Goal: Task Accomplishment & Management: Complete application form

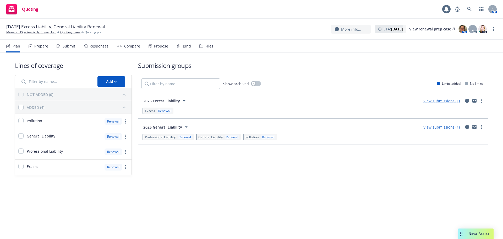
click at [162, 47] on div "Propose" at bounding box center [161, 46] width 14 height 4
click at [439, 127] on link "View submissions (1)" at bounding box center [442, 126] width 36 height 5
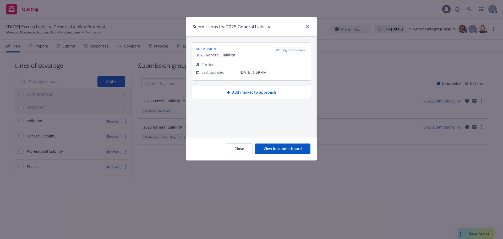
click at [276, 152] on button "View in submit board" at bounding box center [283, 148] width 56 height 10
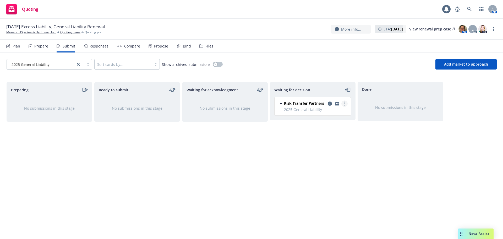
click at [345, 103] on link "more" at bounding box center [344, 103] width 6 height 6
click at [326, 135] on span "Add accepted decision" at bounding box center [321, 135] width 52 height 5
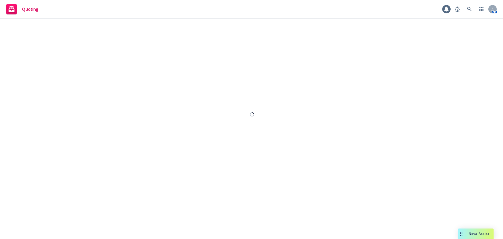
select select "12"
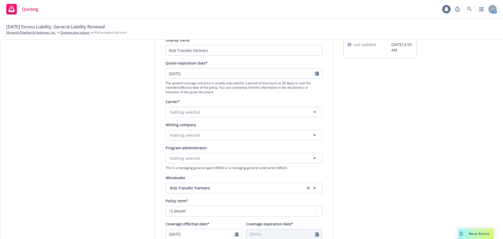
scroll to position [52, 0]
click at [171, 131] on button "Nothing selected" at bounding box center [244, 134] width 157 height 10
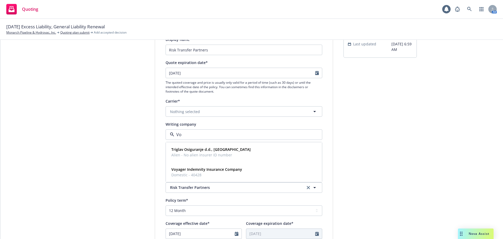
type input "V"
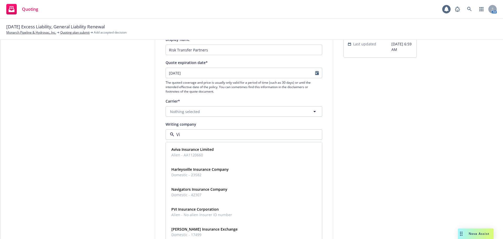
type input "V"
type input "r"
type input "[PERSON_NAME]"
click at [188, 209] on strong "Scottsdale Insurance Company" at bounding box center [199, 209] width 56 height 5
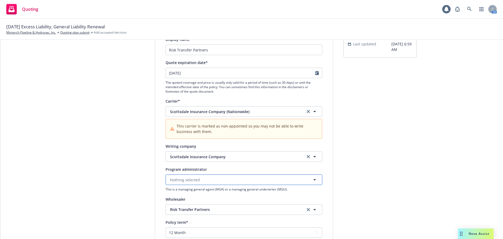
click at [180, 181] on span "Nothing selected" at bounding box center [185, 180] width 30 height 6
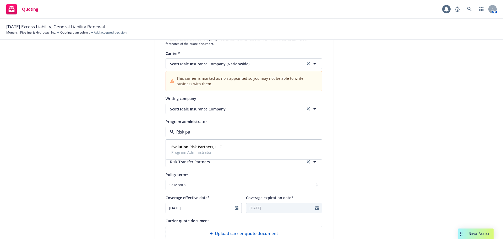
scroll to position [105, 0]
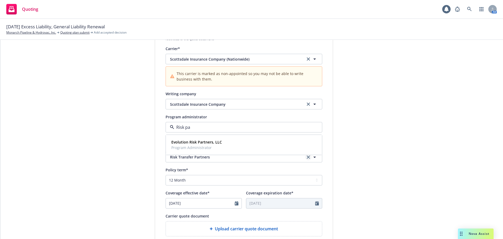
type input "Risk pa"
click at [307, 156] on icon "clear selection" at bounding box center [308, 156] width 3 height 3
click at [203, 159] on button "Nothing selected" at bounding box center [244, 157] width 157 height 10
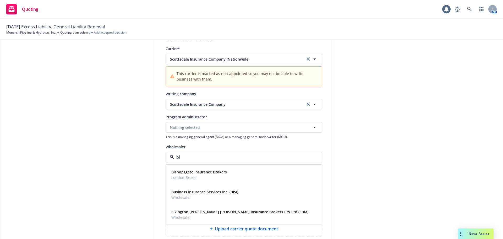
type input "b"
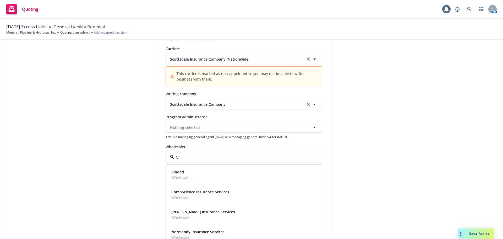
type input "v"
click at [218, 148] on div "Wholesaler" at bounding box center [244, 146] width 157 height 6
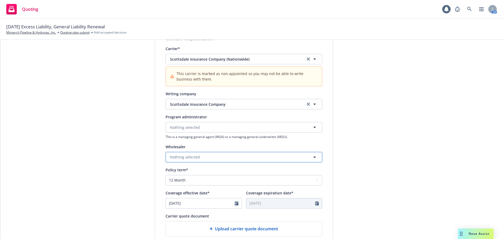
click at [188, 152] on button "Nothing selected" at bounding box center [244, 157] width 157 height 10
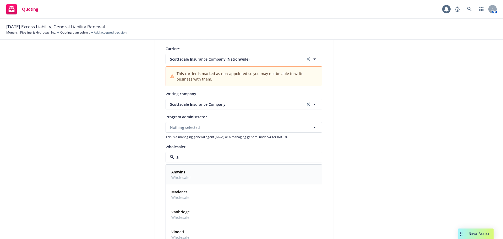
click at [185, 181] on div "Amwins Wholesaler" at bounding box center [180, 174] width 23 height 13
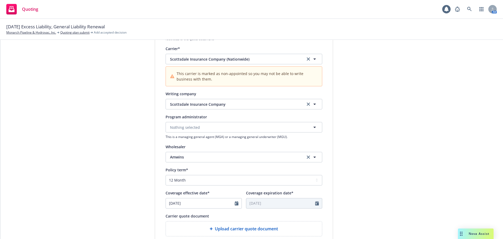
click at [362, 145] on div "submission Carrier Risk Transfer Partners Last updated [DATE] 6:59 AM" at bounding box center [380, 142] width 73 height 373
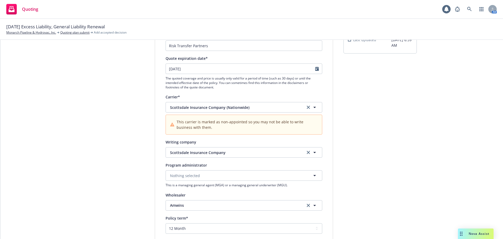
scroll to position [52, 0]
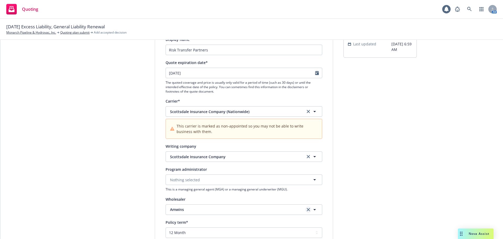
click at [307, 208] on icon "clear selection" at bounding box center [308, 209] width 3 height 3
click at [218, 208] on button "Nothing selected" at bounding box center [244, 209] width 157 height 10
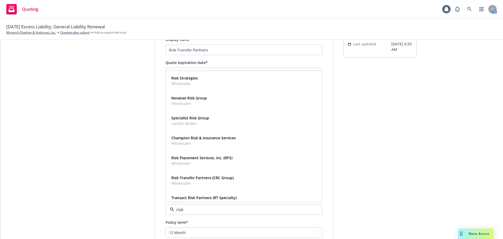
type input "risk p"
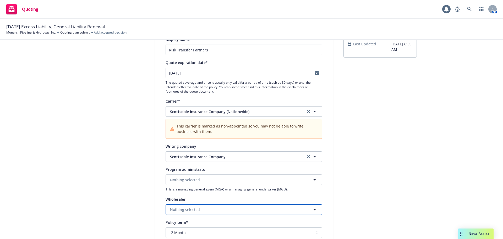
click at [192, 211] on span "Nothing selected" at bounding box center [185, 210] width 30 height 6
type input "risk tr"
click at [181, 179] on span "Nothing selected" at bounding box center [185, 180] width 30 height 6
type input "risk [PERSON_NAME]"
click at [187, 212] on span "Nothing selected" at bounding box center [185, 210] width 30 height 6
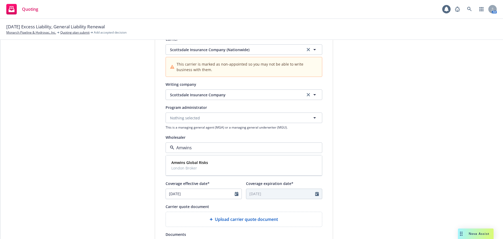
scroll to position [131, 0]
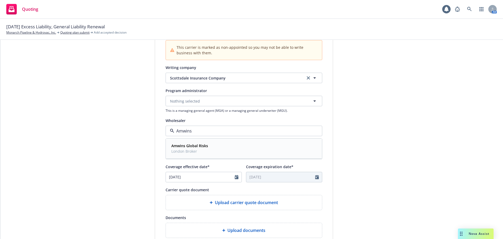
type input "Amwins"
click at [183, 150] on span "Wholesaler" at bounding box center [181, 151] width 20 height 6
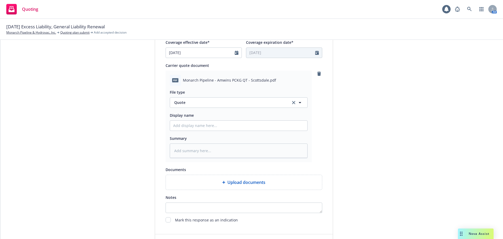
scroll to position [293, 0]
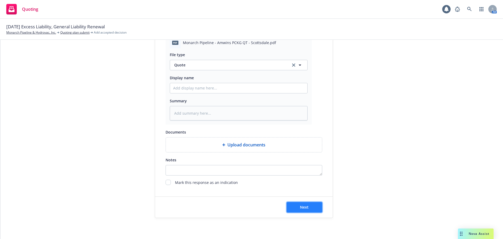
click at [290, 209] on button "Next" at bounding box center [305, 207] width 36 height 10
type textarea "x"
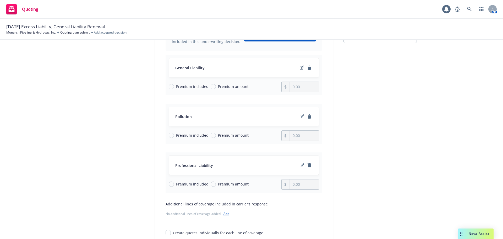
scroll to position [79, 0]
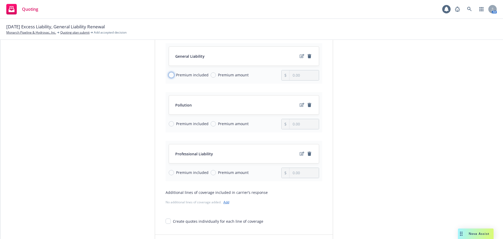
click at [169, 76] on input "Premium included" at bounding box center [171, 74] width 5 height 5
radio input "true"
click at [169, 123] on input "Premium included" at bounding box center [171, 123] width 5 height 5
radio input "true"
click at [169, 172] on input "Premium included" at bounding box center [171, 172] width 5 height 5
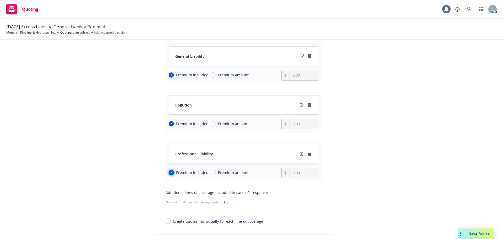
radio input "true"
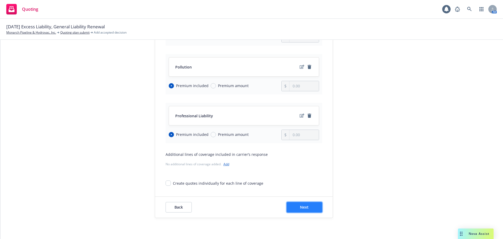
click at [304, 207] on span "Next" at bounding box center [304, 206] width 9 height 5
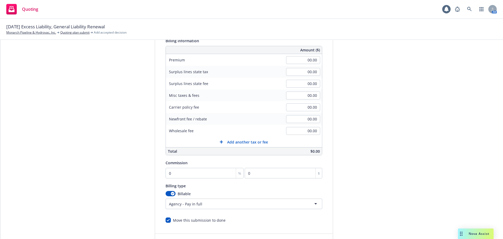
scroll to position [6, 0]
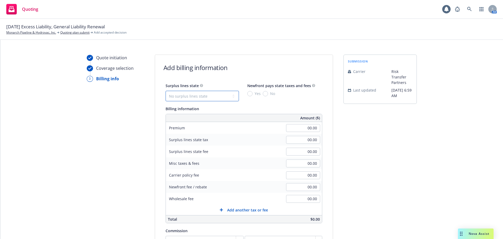
click at [188, 96] on select "No surplus lines state [US_STATE] [US_STATE] [US_STATE] [US_STATE] [US_STATE] […" at bounding box center [202, 96] width 73 height 10
select select "CA"
click at [166, 91] on select "No surplus lines state [US_STATE] [US_STATE] [US_STATE] [US_STATE] [US_STATE] […" at bounding box center [202, 96] width 73 height 10
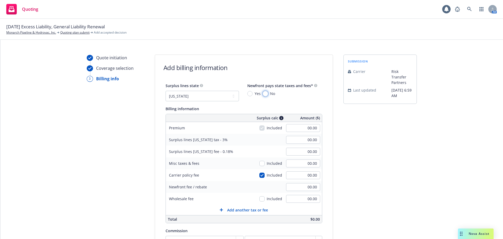
click at [263, 93] on input "No" at bounding box center [265, 93] width 5 height 5
radio input "true"
click at [295, 129] on input "00.00" at bounding box center [303, 128] width 34 height 8
type input "19,546.00"
type input "586.38"
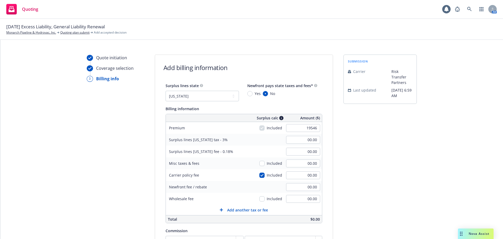
type input "35.18"
click at [311, 106] on div "Billing information" at bounding box center [244, 108] width 157 height 6
click at [301, 175] on input "00.00" at bounding box center [303, 175] width 34 height 8
type input "750"
type input "608.88"
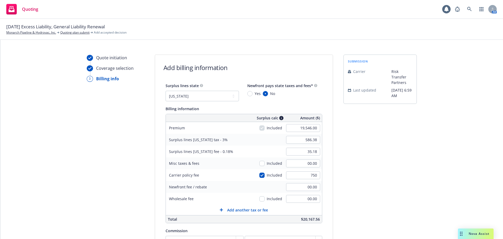
type input "36.53"
type input "750.00"
click at [391, 167] on div "submission Carrier Risk Transfer Partners Last updated [DATE] 6:59 AM" at bounding box center [380, 189] width 73 height 268
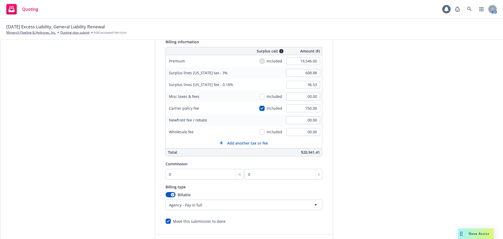
scroll to position [85, 0]
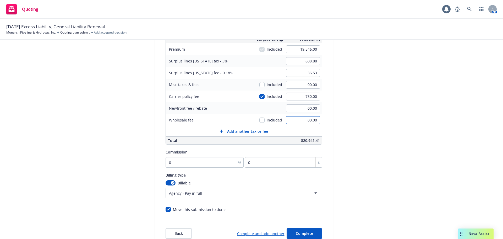
click at [297, 120] on input "00.00" at bounding box center [303, 120] width 34 height 8
type input "00.00"
click at [357, 94] on div "submission Carrier Risk Transfer Partners Last updated [DATE] 6:59 AM" at bounding box center [380, 110] width 73 height 268
click at [301, 120] on input "00.00" at bounding box center [303, 120] width 34 height 8
type input "00.00"
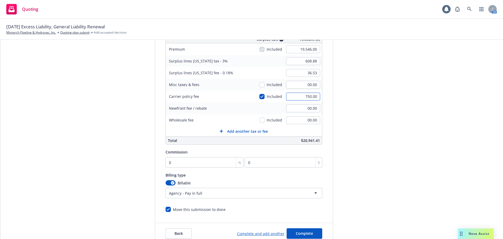
click at [293, 97] on input "750.00" at bounding box center [303, 97] width 34 height 8
type input "1250"
type input "623.88"
type input "37.43"
click at [390, 101] on div "submission Carrier Risk Transfer Partners Last updated [DATE] 6:59 AM" at bounding box center [380, 110] width 73 height 268
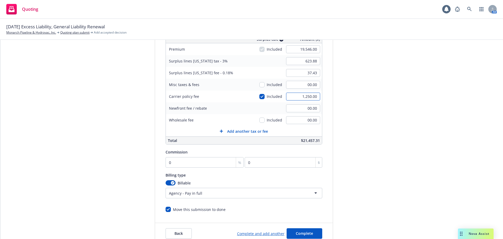
click at [299, 99] on input "1,250.00" at bounding box center [303, 97] width 34 height 8
type input "750"
type input "608.88"
type input "36.53"
type input "750.00"
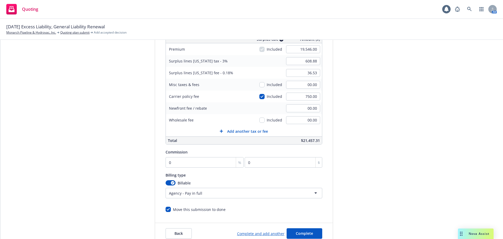
click at [403, 105] on div "submission Carrier Risk Transfer Partners Last updated [DATE] 6:59 AM" at bounding box center [380, 110] width 73 height 268
click at [290, 86] on input "00.00" at bounding box center [303, 85] width 34 height 8
type input "500.00"
click at [360, 67] on div "submission Carrier Risk Transfer Partners Last updated [DATE] 6:59 AM" at bounding box center [380, 110] width 73 height 268
click at [259, 85] on input "checkbox" at bounding box center [261, 84] width 5 height 5
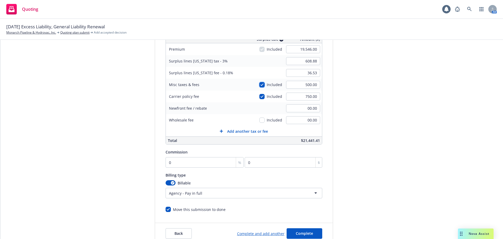
checkbox input "true"
type input "623.88"
type input "37.43"
click at [185, 164] on input "0" at bounding box center [205, 162] width 78 height 10
type input "1"
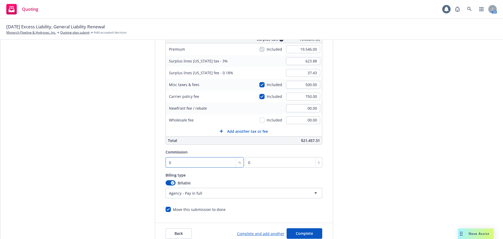
type input "195.46"
type input "12"
type input "2345.52"
type input "12.5"
type input "2443.25"
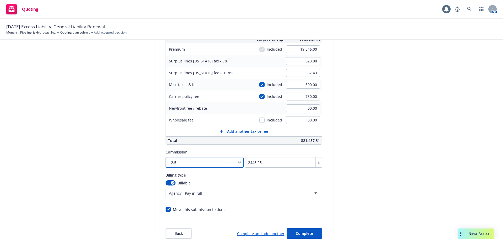
type input "12.5"
click at [396, 126] on div "submission Carrier Risk Transfer Partners Last updated [DATE] 6:59 AM" at bounding box center [380, 110] width 73 height 268
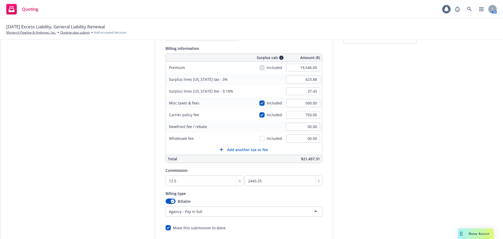
scroll to position [59, 0]
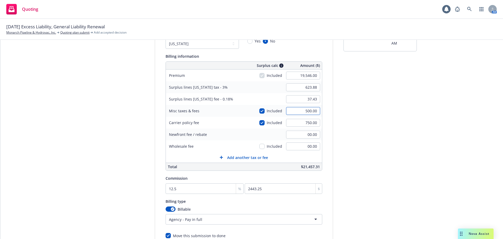
click at [298, 111] on input "500.00" at bounding box center [303, 111] width 34 height 8
click at [261, 111] on input "checkbox" at bounding box center [261, 110] width 5 height 5
checkbox input "false"
type input "608.88"
type input "36.53"
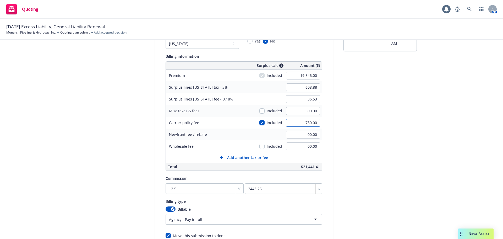
click at [300, 121] on input "750.00" at bounding box center [303, 123] width 34 height 8
type input "500"
type input "601.38"
type input "36.08"
type input "500.00"
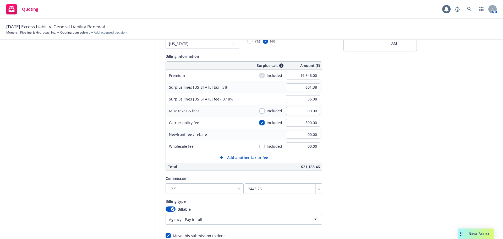
click at [354, 131] on div "submission Carrier Risk Transfer Partners Last updated [DATE] 6:59 AM" at bounding box center [380, 136] width 73 height 268
click at [297, 143] on input "00.00" at bounding box center [303, 146] width 34 height 8
type input "750.00"
click at [424, 148] on div "Quote initiation Coverage selection 3 Billing info Add billing information Surp…" at bounding box center [252, 136] width 490 height 268
click at [313, 112] on input "500.00" at bounding box center [303, 111] width 34 height 8
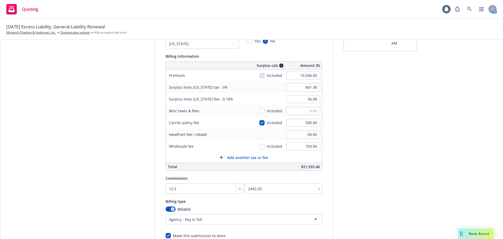
type input "00.00"
click at [356, 110] on div "submission Carrier Risk Transfer Partners Last updated [DATE] 6:59 AM" at bounding box center [380, 136] width 73 height 268
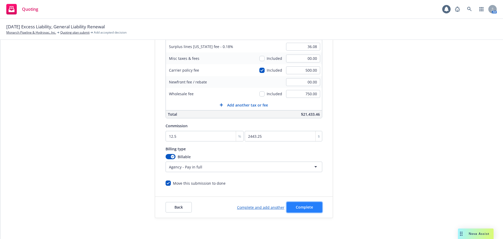
click at [296, 208] on span "Complete" at bounding box center [304, 206] width 17 height 5
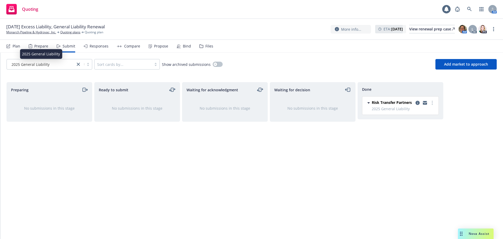
click at [50, 62] on div "2025 General Liability" at bounding box center [40, 65] width 63 height 6
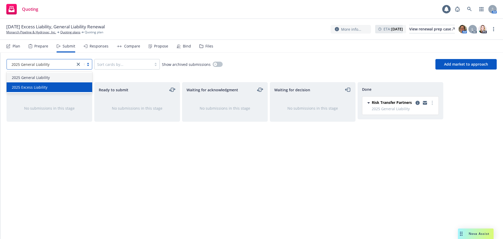
click at [52, 88] on div "2025 Excess Liability" at bounding box center [49, 87] width 79 height 6
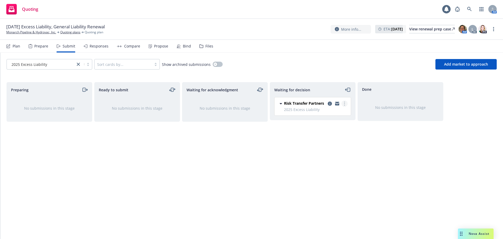
click at [346, 104] on link "more" at bounding box center [344, 103] width 6 height 6
click at [331, 134] on span "Add accepted decision" at bounding box center [321, 135] width 52 height 5
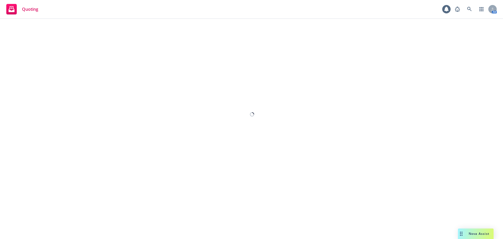
select select "12"
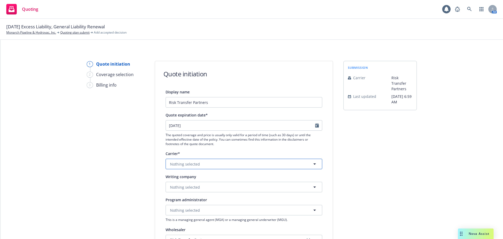
click at [189, 163] on span "Nothing selected" at bounding box center [185, 164] width 30 height 6
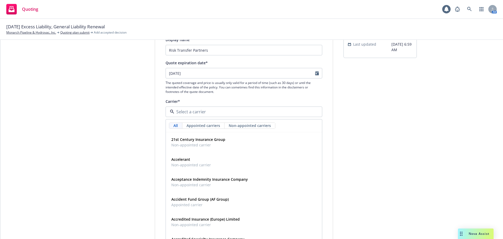
scroll to position [52, 0]
click at [155, 180] on div "Display name Risk Transfer Partners Quote expiration date* [DATE] The quoted co…" at bounding box center [244, 182] width 178 height 292
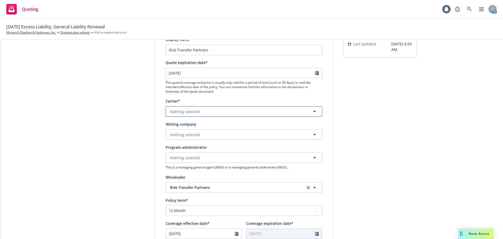
click at [192, 107] on button "Nothing selected" at bounding box center [244, 111] width 157 height 10
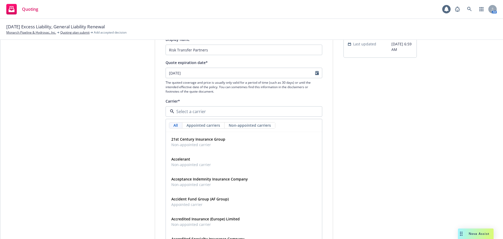
type input "X"
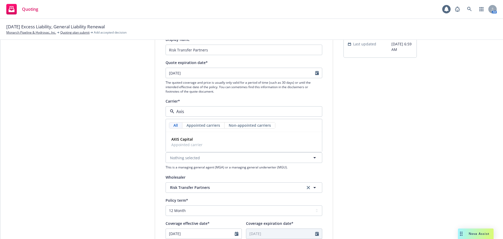
type input "Axis"
click at [269, 91] on span "The quoted coverage and price is usually only valid for a period of time (such …" at bounding box center [244, 86] width 157 height 13
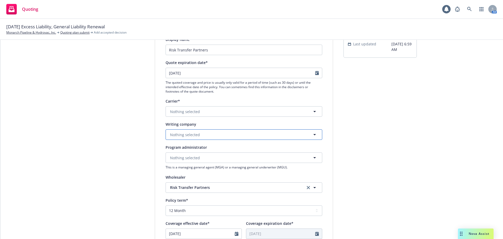
click at [218, 135] on button "Nothing selected" at bounding box center [244, 134] width 157 height 10
type input "axis"
click at [197, 175] on span "Domestic - 26620" at bounding box center [200, 175] width 59 height 6
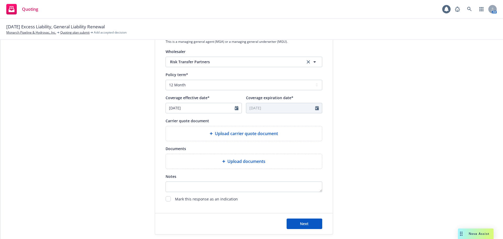
scroll to position [194, 0]
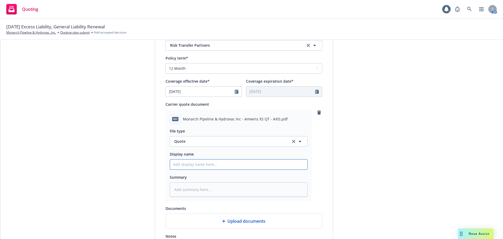
click at [210, 163] on input "Display name" at bounding box center [238, 164] width 137 height 10
type textarea "x"
type input "2"
type textarea "x"
type input "25"
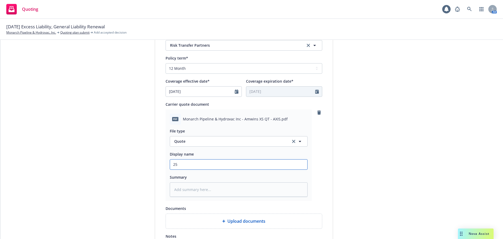
type textarea "x"
type input "25-"
type textarea "x"
type input "25-2"
type textarea "x"
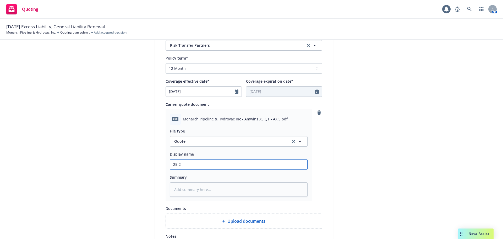
type input "25-26"
type textarea "x"
type input "25-26"
type textarea "x"
type input "25-26 E"
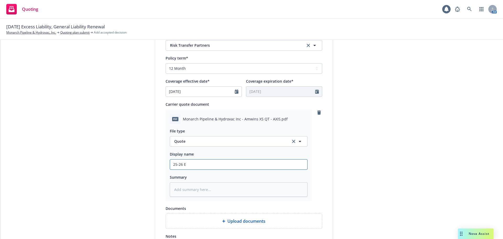
type textarea "x"
type input "25-26 Ex"
type textarea "x"
type input "25-26 Exc"
type textarea "x"
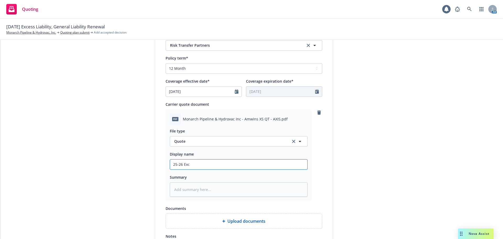
type input "25-26 Exce"
type textarea "x"
type input "25-26 Exces"
type textarea "x"
type input "25-26 Excess"
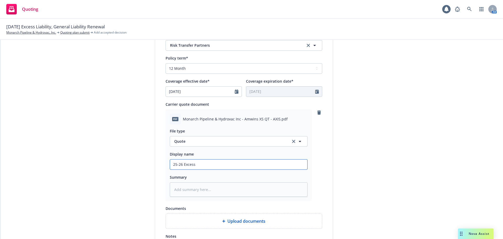
type textarea "x"
type input "25-26 Excess"
type textarea "x"
type input "25-26 Excess R"
type textarea "x"
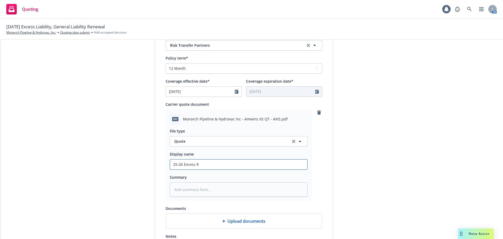
type input "25-26 Excess Re"
type textarea "x"
type input "25-26 Excess Ren"
type textarea "x"
type input "25-26 Excess [PERSON_NAME]"
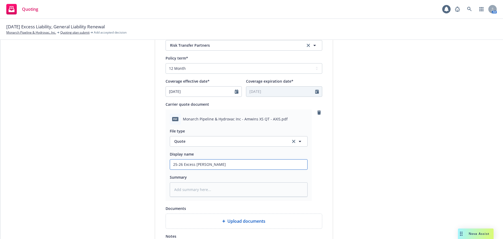
type textarea "x"
type input "25-26 Excess Renew"
type textarea "x"
type input "25-26 Excess Renewa"
type textarea "x"
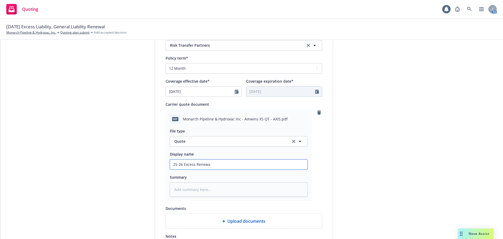
type input "25-26 Excess Renewal"
type textarea "x"
type input "25-26 Excess Renewal"
type textarea "x"
type input "25-26 Excess Renewal Q"
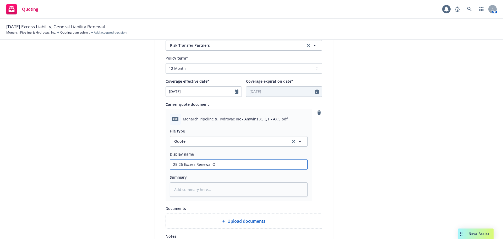
type textarea "x"
type input "25-26 Excess Renewal Qu"
type textarea "x"
type input "25-26 Excess Renewal Quo"
type textarea "x"
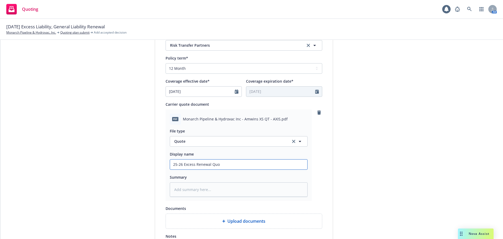
type input "25-26 Excess Renewal Quot"
type textarea "x"
type input "25-26 Excess Renewal Quote"
type textarea "x"
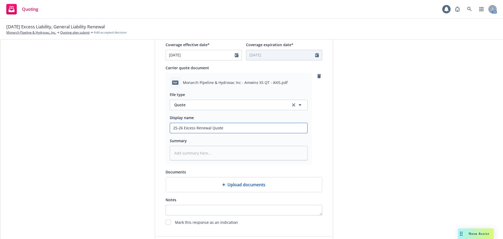
scroll to position [271, 0]
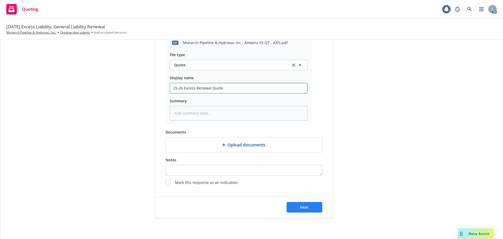
type input "25-26 Excess Renewal Quote"
click at [309, 208] on button "Next" at bounding box center [305, 207] width 36 height 10
type textarea "x"
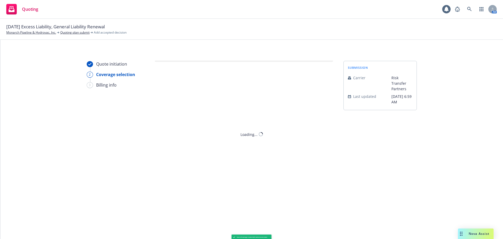
scroll to position [0, 0]
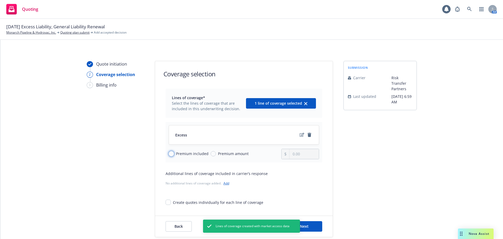
click at [171, 153] on input "Premium included" at bounding box center [171, 153] width 5 height 5
radio input "true"
click at [310, 226] on button "Next" at bounding box center [305, 226] width 36 height 10
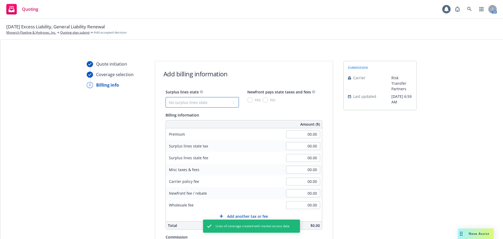
click at [181, 102] on select "No surplus lines state [US_STATE] [US_STATE] [US_STATE] [US_STATE] [US_STATE] […" at bounding box center [202, 102] width 73 height 10
select select "CA"
click at [166, 97] on select "No surplus lines state [US_STATE] [US_STATE] [US_STATE] [US_STATE] [US_STATE] […" at bounding box center [202, 102] width 73 height 10
click at [263, 99] on input "No" at bounding box center [265, 99] width 5 height 5
radio input "true"
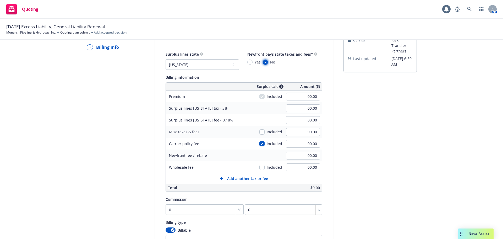
scroll to position [79, 0]
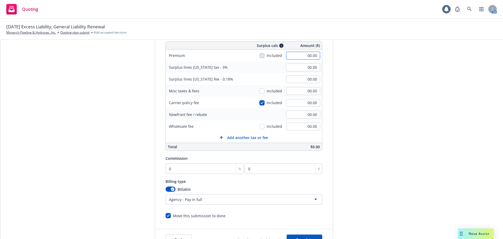
click at [288, 58] on input "00.00" at bounding box center [303, 56] width 34 height 8
type input "14,000.00"
type input "420.00"
type input "25.20"
click at [348, 49] on div "submission Carrier Risk Transfer Partners Last updated [DATE] 6:59 AM" at bounding box center [380, 116] width 73 height 268
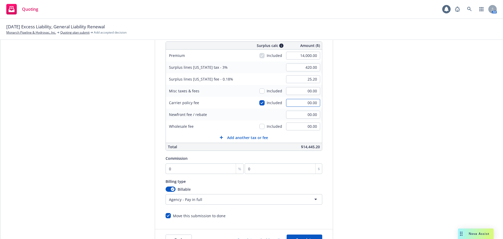
click at [292, 101] on input "00.00" at bounding box center [303, 103] width 34 height 8
click at [383, 113] on div "submission Carrier Risk Transfer Partners Last updated [DATE] 6:59 AM" at bounding box center [380, 116] width 73 height 268
click at [301, 103] on input "00.00" at bounding box center [303, 103] width 34 height 8
type input "750"
type input "442.50"
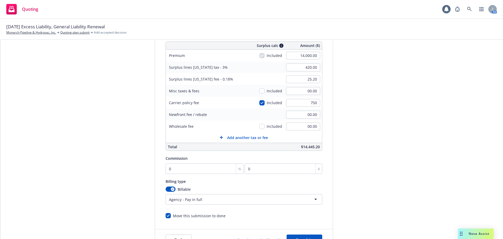
type input "26.55"
type input "750.00"
click at [358, 94] on div "submission Carrier Risk Transfer Partners Last updated [DATE] 6:59 AM" at bounding box center [380, 116] width 73 height 268
click at [259, 101] on input "checkbox" at bounding box center [261, 102] width 5 height 5
checkbox input "false"
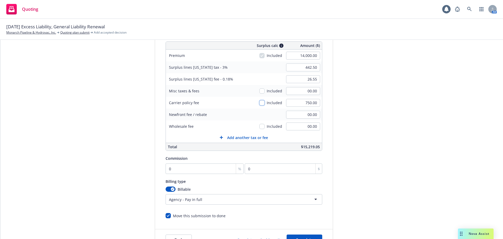
type input "420.00"
type input "25.20"
click at [293, 125] on input "00.00" at bounding box center [303, 126] width 34 height 8
type input "00.00"
click at [380, 117] on div "submission Carrier Risk Transfer Partners Last updated [DATE] 6:59 AM" at bounding box center [380, 116] width 73 height 268
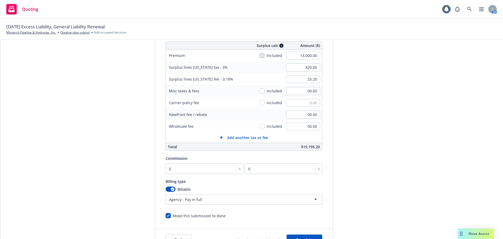
type input "00.00"
click at [364, 118] on div "submission Carrier Risk Transfer Partners Last updated [DATE] 6:59 AM" at bounding box center [380, 116] width 73 height 268
click at [294, 129] on input "00.00" at bounding box center [303, 126] width 34 height 8
type input "00.00"
click at [374, 111] on div "submission Carrier Risk Transfer Partners Last updated [DATE] 6:59 AM" at bounding box center [380, 116] width 73 height 268
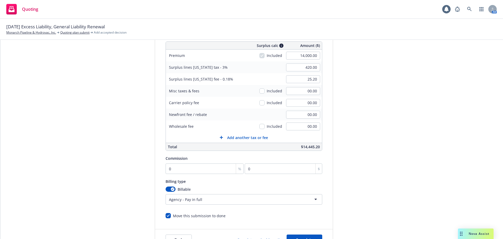
click at [299, 132] on button "Add another tax or fee" at bounding box center [244, 137] width 156 height 10
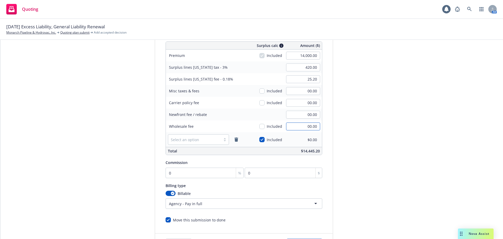
click at [300, 127] on input "00.00" at bounding box center [303, 126] width 34 height 8
click at [259, 139] on input "checkbox" at bounding box center [261, 139] width 5 height 5
checkbox input "false"
click at [297, 126] on input "00.00" at bounding box center [303, 126] width 34 height 8
type input "0"
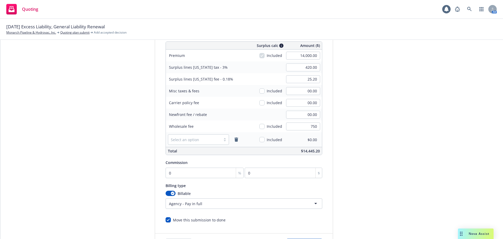
type input "750.00"
click at [420, 104] on div "Quote initiation Coverage selection 3 Billing info Add billing information Surp…" at bounding box center [252, 118] width 490 height 272
click at [194, 174] on input "0" at bounding box center [205, 172] width 78 height 10
type input "1"
type input "140"
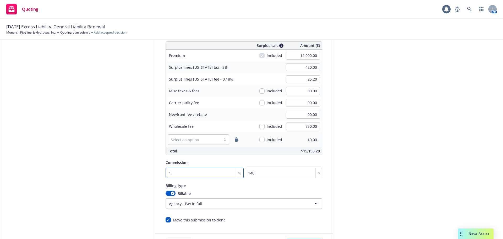
type input "12"
type input "1680"
type input "12.5"
type input "1750"
type input "12.5"
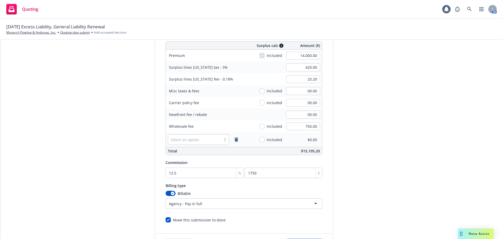
click at [418, 139] on div "Quote initiation Coverage selection 3 Billing info Add billing information Surp…" at bounding box center [252, 118] width 490 height 272
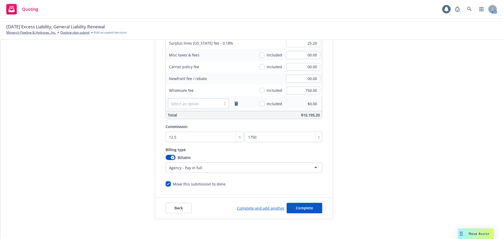
scroll to position [115, 0]
click at [296, 208] on span "Complete" at bounding box center [304, 206] width 17 height 5
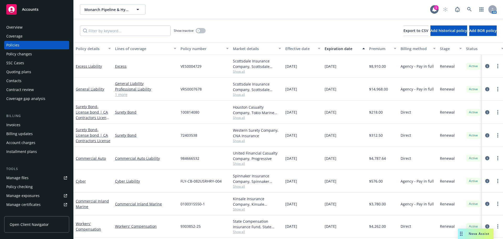
click at [239, 92] on span "Show all" at bounding box center [257, 94] width 48 height 4
click at [15, 25] on div "Overview" at bounding box center [14, 27] width 16 height 8
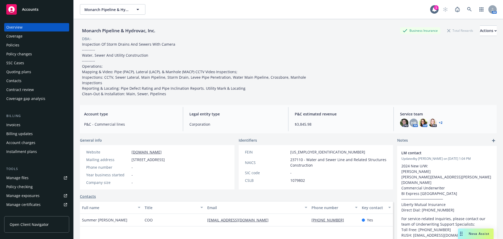
click at [19, 41] on div "Policies" at bounding box center [12, 45] width 13 height 8
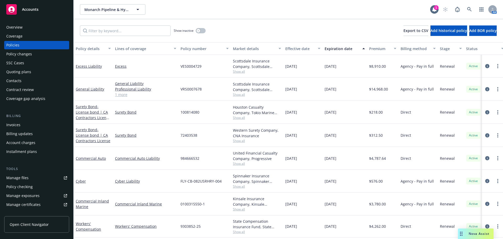
click at [120, 96] on link "1 more" at bounding box center [145, 95] width 61 height 6
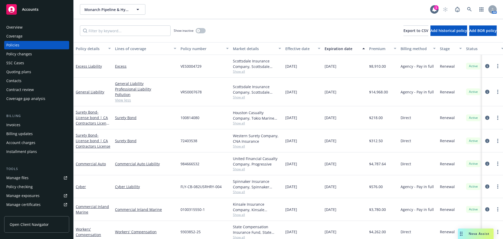
scroll to position [8, 0]
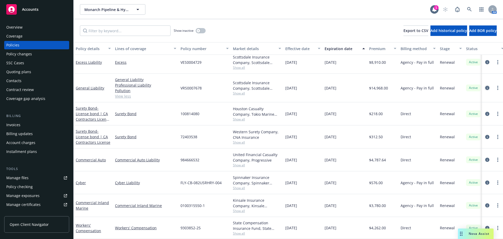
click at [485, 86] on icon "circleInformation" at bounding box center [487, 88] width 4 height 4
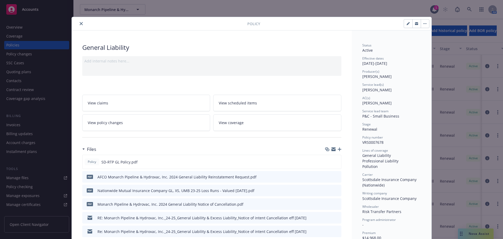
click at [406, 27] on button "button" at bounding box center [408, 23] width 8 height 8
select select "RENEWAL"
select select "12"
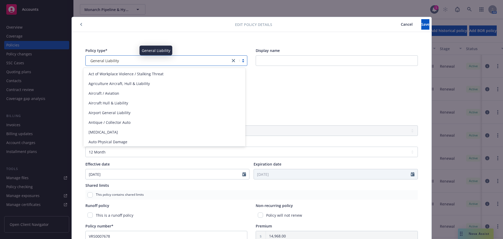
click at [130, 62] on div "General Liability" at bounding box center [158, 61] width 140 height 6
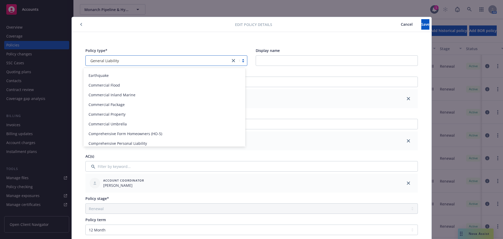
scroll to position [210, 0]
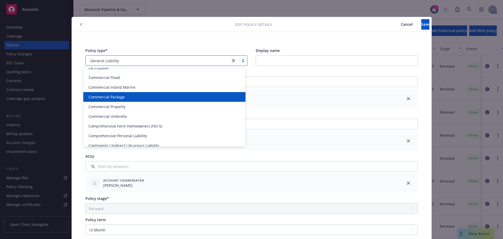
click at [112, 99] on span "Commercial Package" at bounding box center [107, 97] width 36 height 6
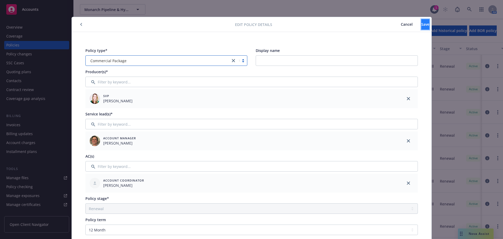
click at [421, 25] on span "Save" at bounding box center [425, 24] width 8 height 5
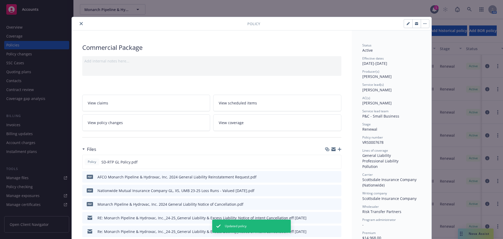
click at [80, 25] on icon "close" at bounding box center [81, 23] width 3 height 3
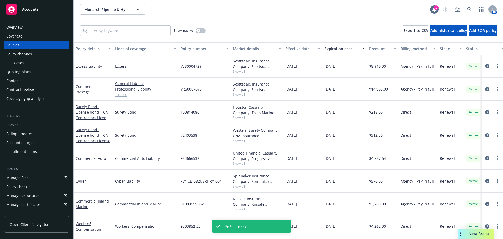
click at [117, 92] on link "1 more" at bounding box center [145, 95] width 61 height 6
click at [485, 87] on icon "circleInformation" at bounding box center [487, 89] width 4 height 4
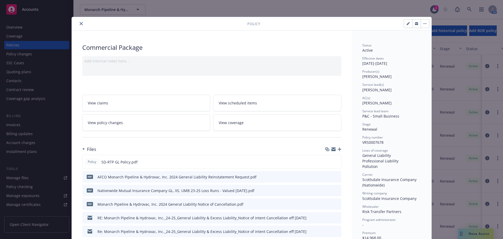
scroll to position [16, 0]
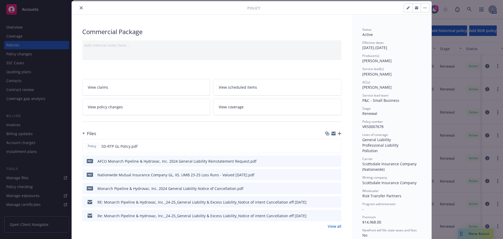
click at [405, 9] on button "button" at bounding box center [408, 8] width 8 height 8
select select "RENEWAL"
select select "12"
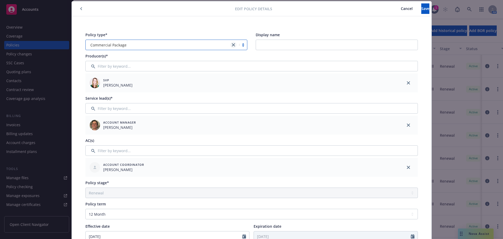
click at [232, 45] on icon "close" at bounding box center [233, 44] width 3 height 3
click at [201, 41] on div "select" at bounding box center [163, 45] width 154 height 8
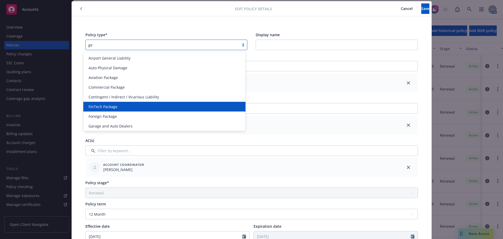
type input "gen"
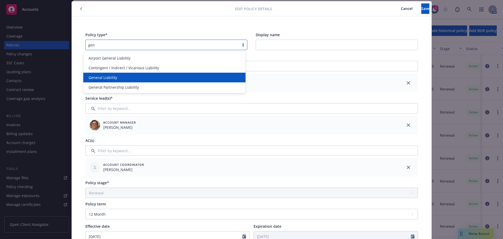
click at [113, 75] on span "General Liability" at bounding box center [103, 78] width 29 height 6
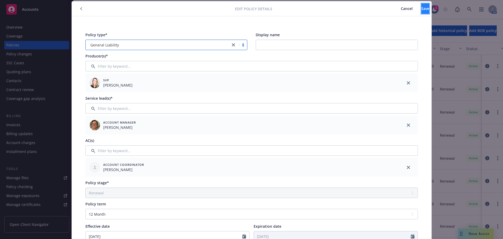
click at [421, 10] on button "Save" at bounding box center [425, 8] width 8 height 10
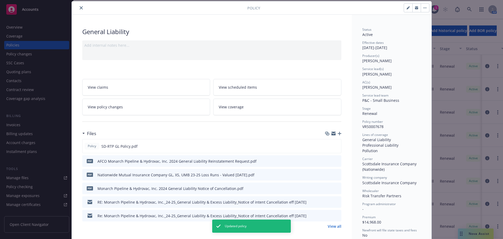
click at [80, 7] on icon "close" at bounding box center [81, 7] width 3 height 3
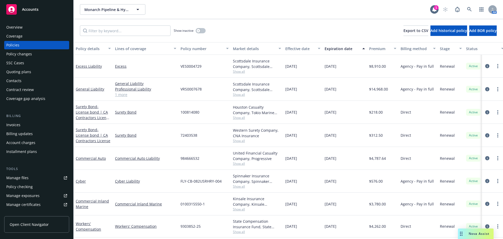
click at [25, 27] on div "Overview" at bounding box center [36, 27] width 61 height 8
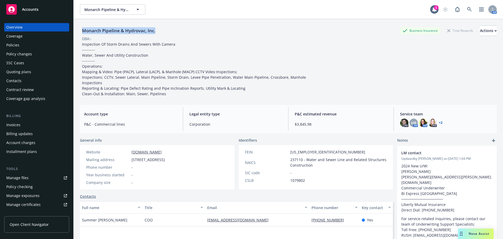
drag, startPoint x: 83, startPoint y: 30, endPoint x: 156, endPoint y: 24, distance: 73.6
click at [156, 24] on div "Monarch Pipeline & Hydrovac, Inc. Business Insurance Total Rewards Actions DBA:…" at bounding box center [288, 60] width 417 height 82
copy div "Monarch Pipeline & Hydrovac, Inc."
drag, startPoint x: 128, startPoint y: 162, endPoint x: 182, endPoint y: 159, distance: 54.1
click at [167, 159] on div "Mailing address 501 N F St, Exeter, CA, 93221" at bounding box center [125, 160] width 83 height 6
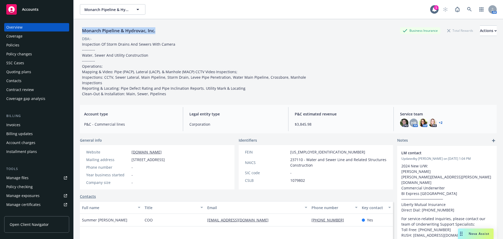
copy div "501 N F St, Exeter, CA, 93221"
drag, startPoint x: 82, startPoint y: 221, endPoint x: 110, endPoint y: 222, distance: 27.8
click at [110, 222] on div "Summer Larios" at bounding box center [111, 220] width 63 height 13
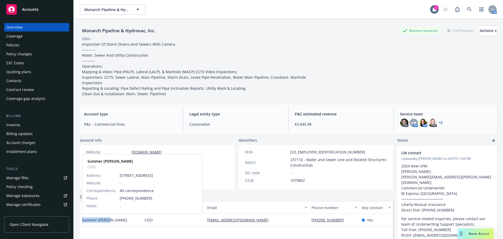
copy span "Summer Larios"
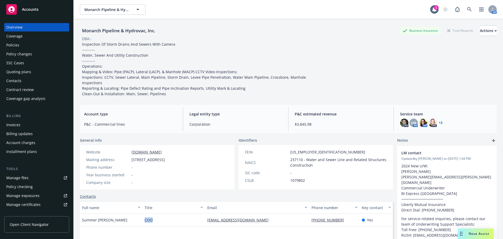
drag, startPoint x: 148, startPoint y: 221, endPoint x: 155, endPoint y: 220, distance: 7.1
click at [155, 220] on div "COO" at bounding box center [174, 220] width 63 height 13
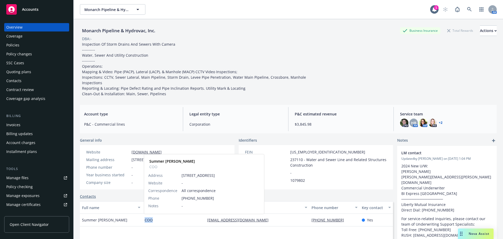
copy span "COO"
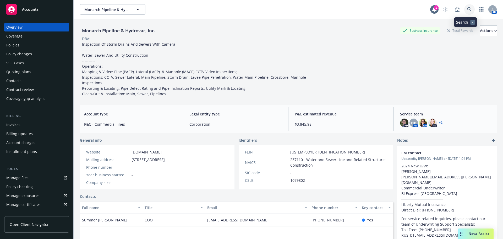
click at [467, 9] on icon at bounding box center [469, 9] width 5 height 5
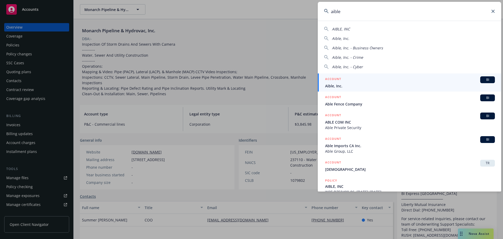
type input "aible"
click at [390, 84] on span "Aible, Inc." at bounding box center [410, 86] width 170 height 6
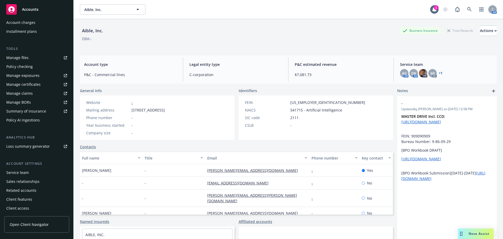
scroll to position [121, 0]
click at [21, 170] on div "Service team" at bounding box center [17, 172] width 23 height 8
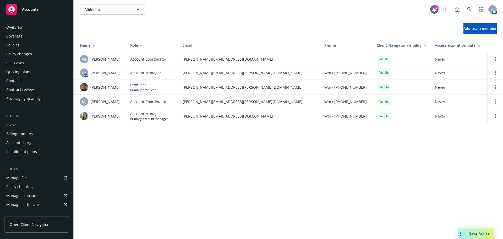
click at [20, 47] on div "Policies" at bounding box center [36, 45] width 61 height 8
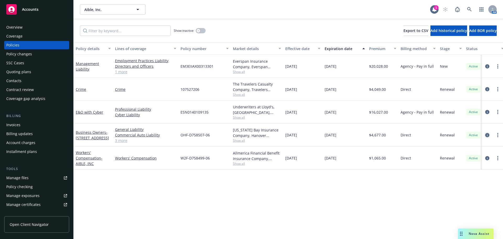
click at [487, 136] on icon "circleInformation" at bounding box center [487, 135] width 4 height 4
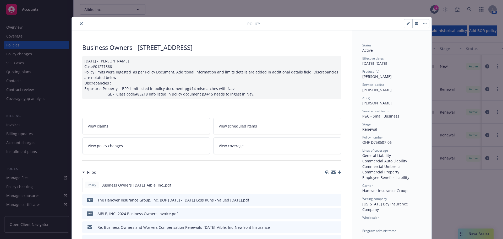
click at [78, 26] on button "close" at bounding box center [81, 23] width 6 height 6
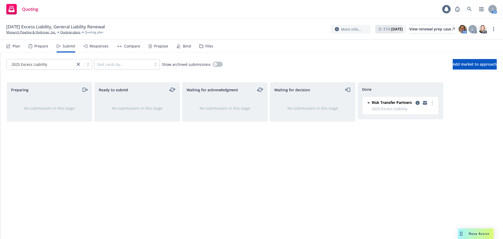
click at [468, 235] on div "Nova Assist" at bounding box center [479, 233] width 29 height 4
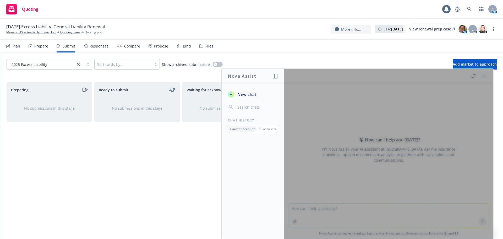
click at [237, 95] on span "New chat" at bounding box center [246, 94] width 20 height 6
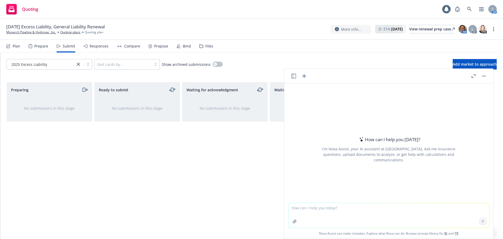
click at [319, 75] on header at bounding box center [388, 76] width 209 height 15
click at [320, 209] on textarea at bounding box center [389, 215] width 201 height 25
paste textarea "form #NOTS0622CA"
type textarea "what is form #NOTS0622CA"
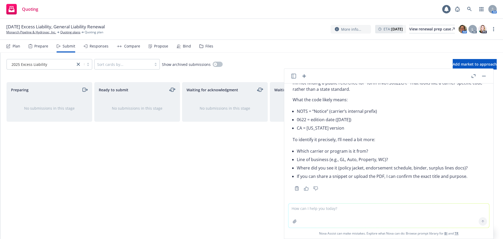
scroll to position [28, 0]
